Goal: Task Accomplishment & Management: Use online tool/utility

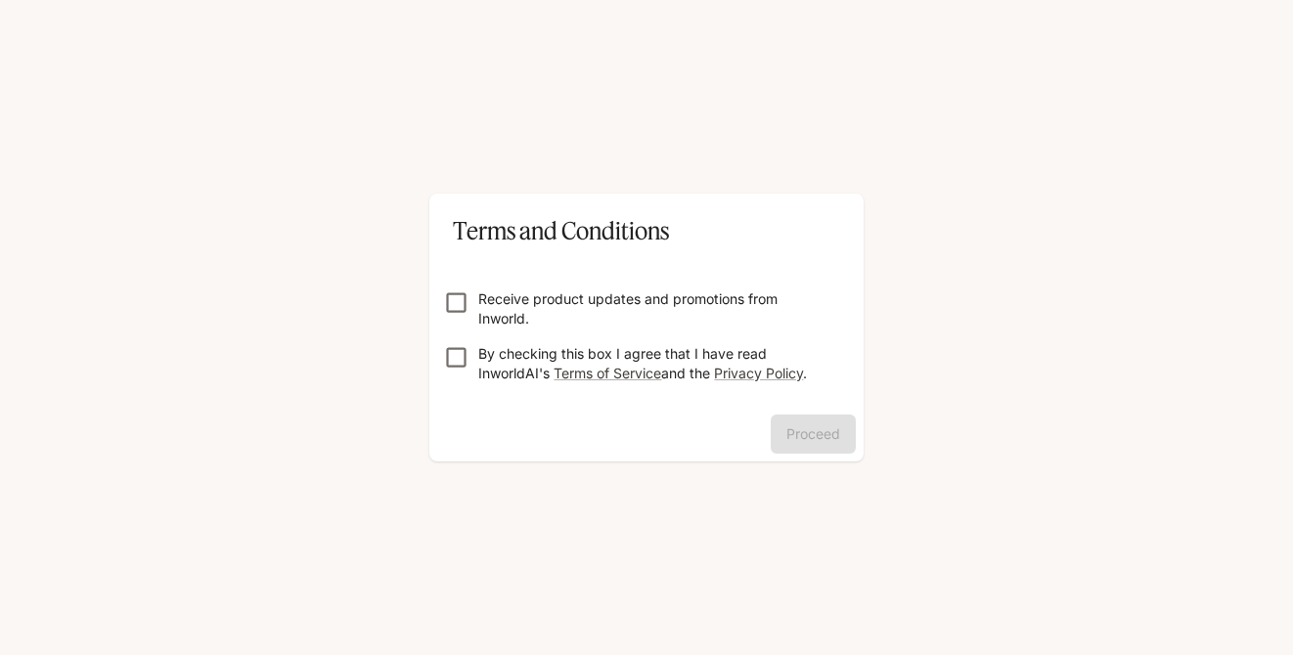
click at [751, 294] on p "Receive product updates and promotions from Inworld." at bounding box center [654, 309] width 352 height 39
click at [584, 352] on p "By checking this box I agree that I have read InworldAI's Terms of Service and …" at bounding box center [654, 363] width 352 height 39
click at [797, 441] on button "Proceed" at bounding box center [813, 434] width 85 height 39
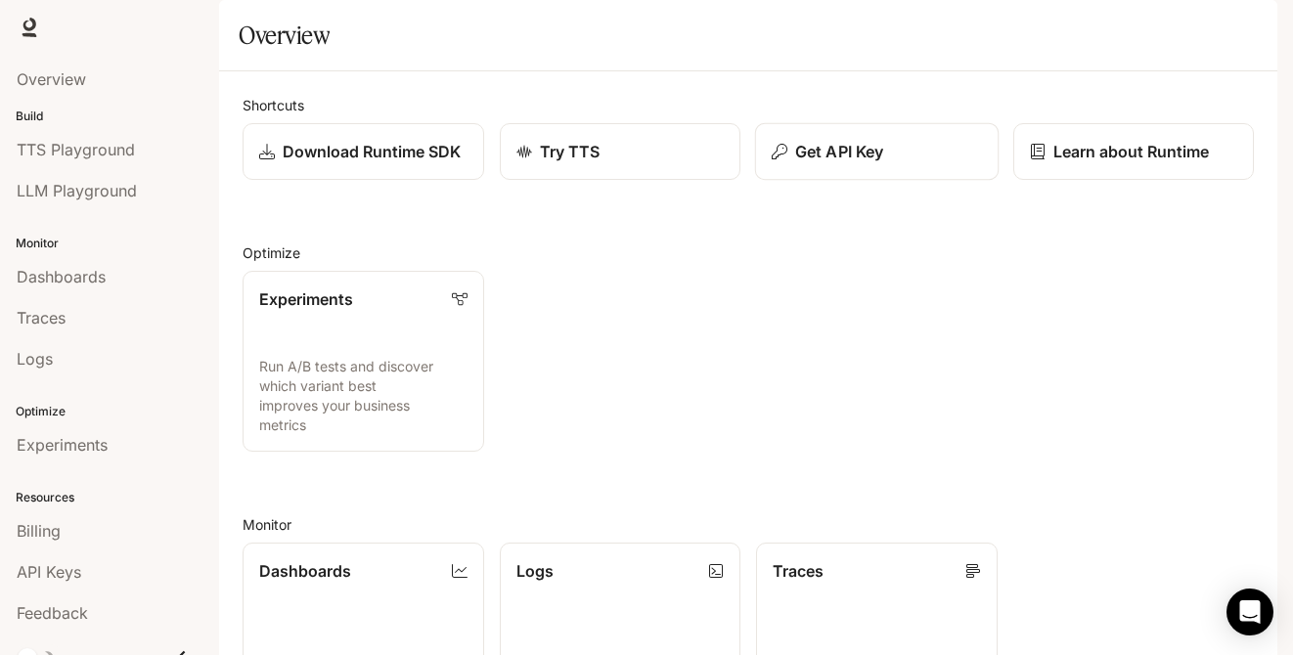
click at [785, 159] on icon "button" at bounding box center [780, 152] width 16 height 16
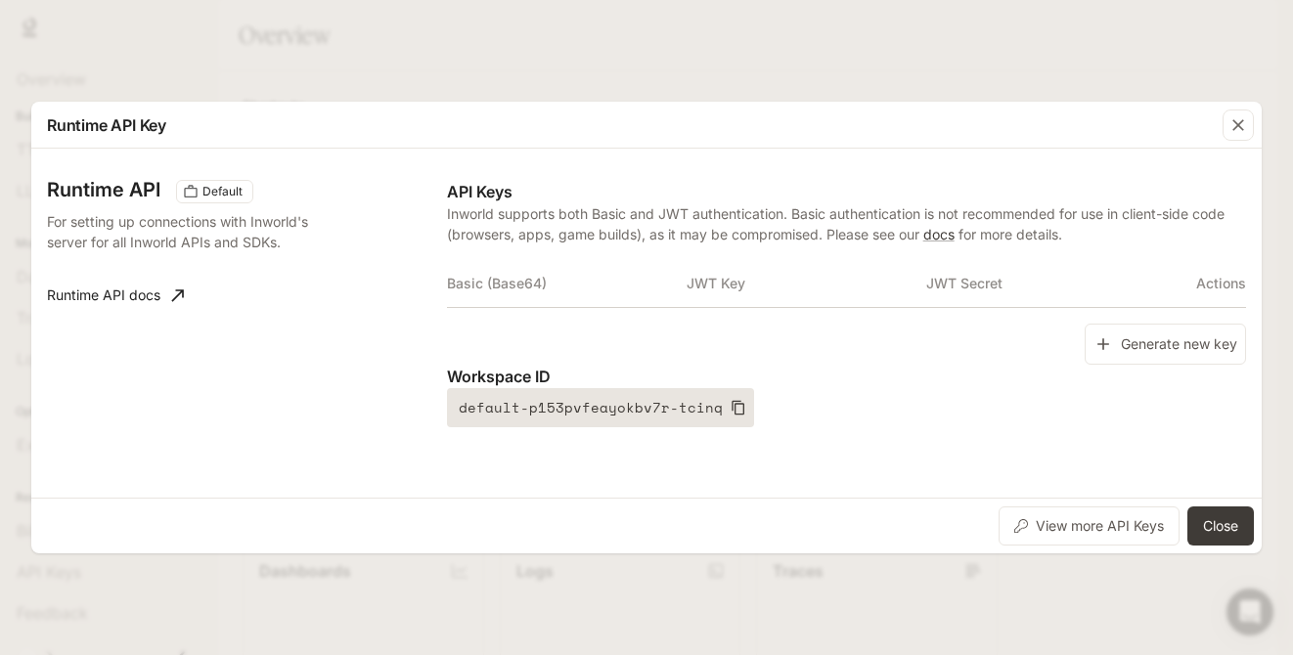
click at [736, 402] on button "default-p153pvfeayokbv7r-tcinq" at bounding box center [600, 407] width 307 height 39
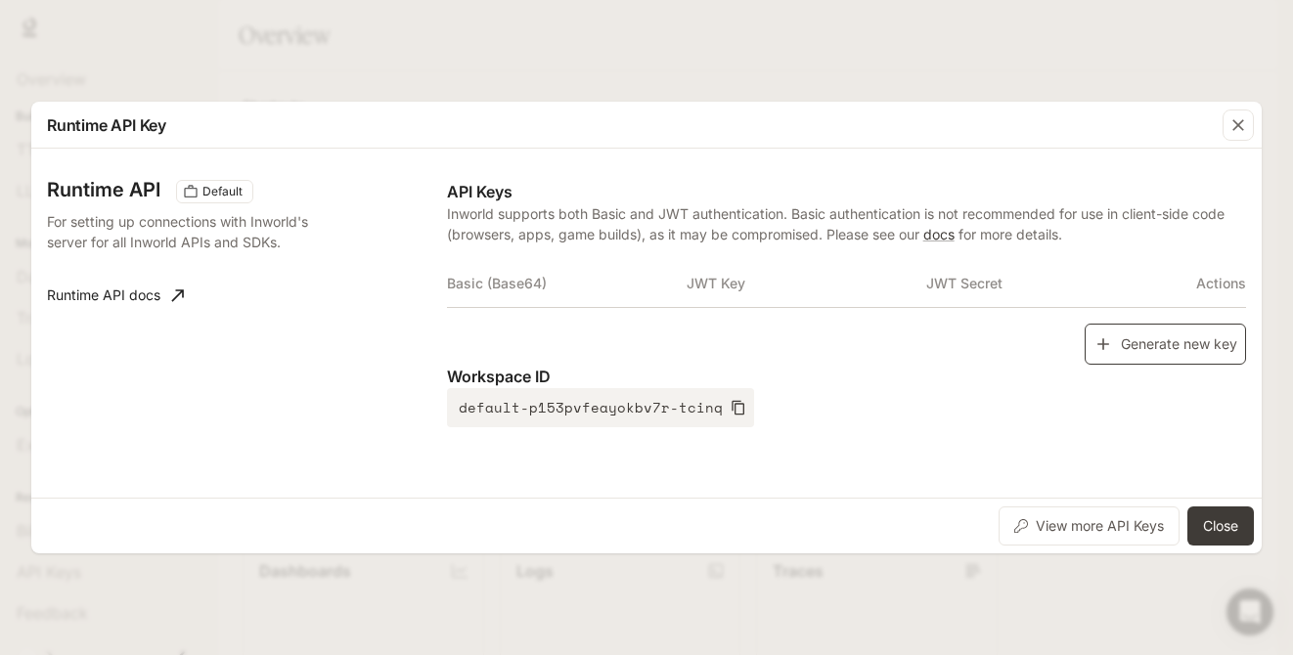
click at [1155, 335] on button "Generate new key" at bounding box center [1165, 345] width 161 height 42
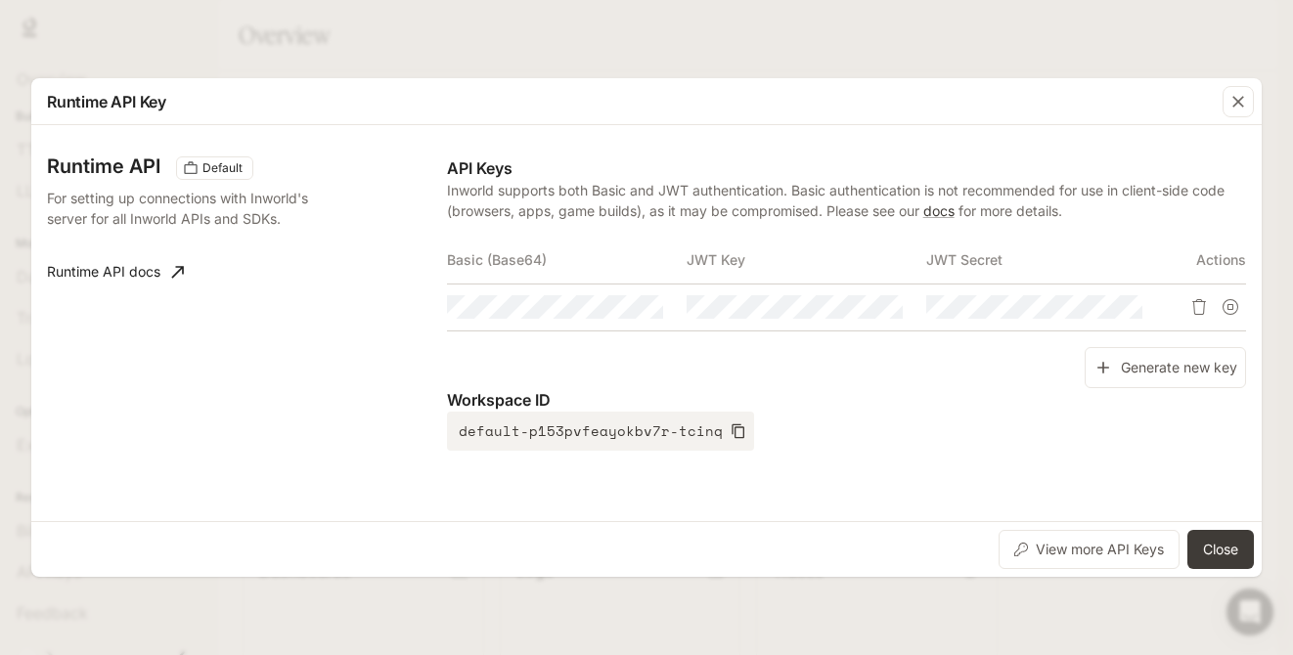
drag, startPoint x: 1233, startPoint y: 305, endPoint x: 900, endPoint y: 361, distance: 338.2
click at [898, 360] on div "API Keys Inworld supports both Basic and JWT authentication. Basic authenticati…" at bounding box center [846, 304] width 799 height 294
click at [900, 361] on div "Generate new key" at bounding box center [846, 368] width 799 height 42
click at [1096, 307] on icon "button" at bounding box center [1091, 307] width 16 height 16
click at [891, 309] on icon "Copy Key" at bounding box center [886, 307] width 16 height 16
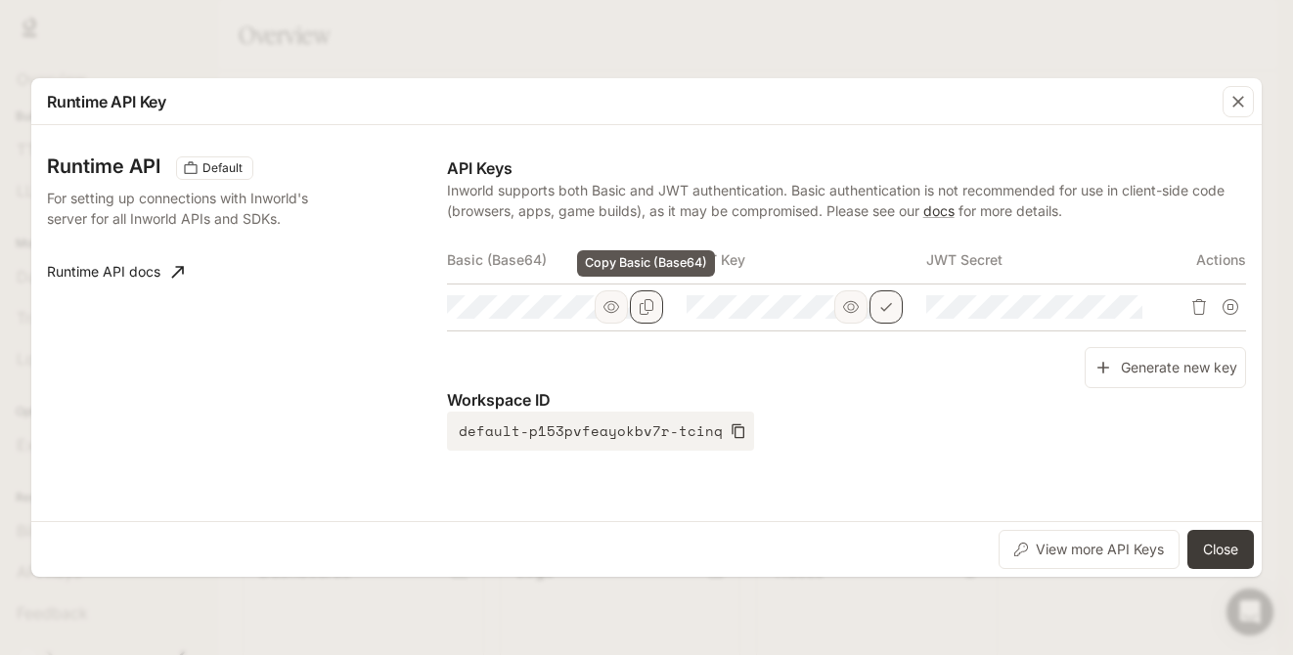
click at [649, 303] on icon "Copy Basic (Base64)" at bounding box center [647, 307] width 16 height 16
click at [661, 303] on button "Copy Basic (Base64)" at bounding box center [646, 307] width 33 height 33
click at [612, 311] on icon "button" at bounding box center [612, 307] width 16 height 16
click at [839, 307] on button "button" at bounding box center [850, 307] width 33 height 33
click at [819, 399] on p "Workspace ID" at bounding box center [846, 399] width 799 height 23
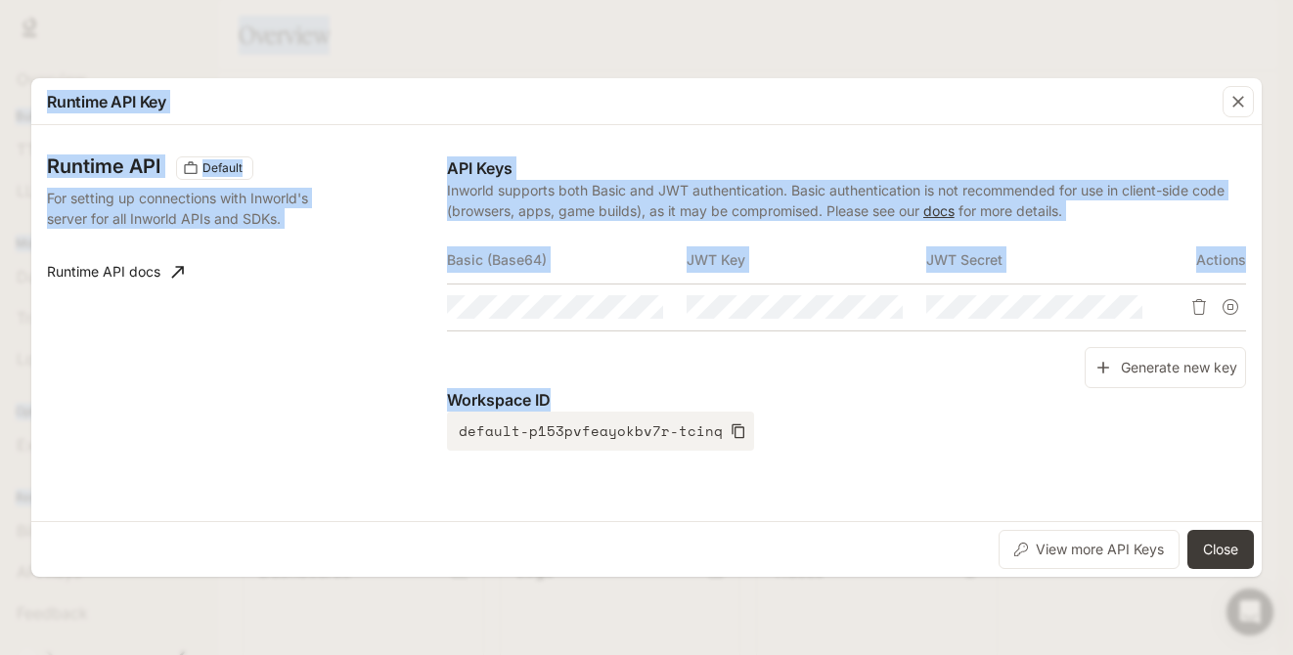
copy body "Skip to main content Runtime Runtime Documentation Documentation Portal Overvie…"
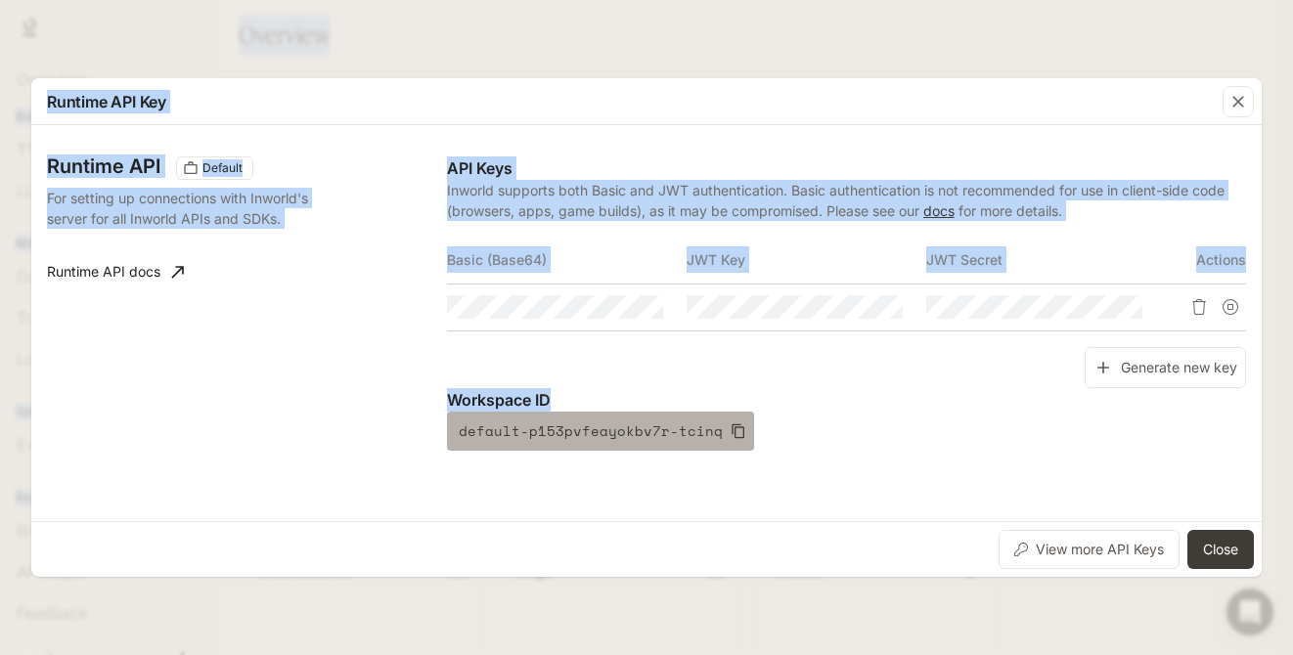
click at [729, 439] on button "default-p153pvfeayokbv7r-tcinq" at bounding box center [600, 431] width 307 height 39
